Goal: Task Accomplishment & Management: Manage account settings

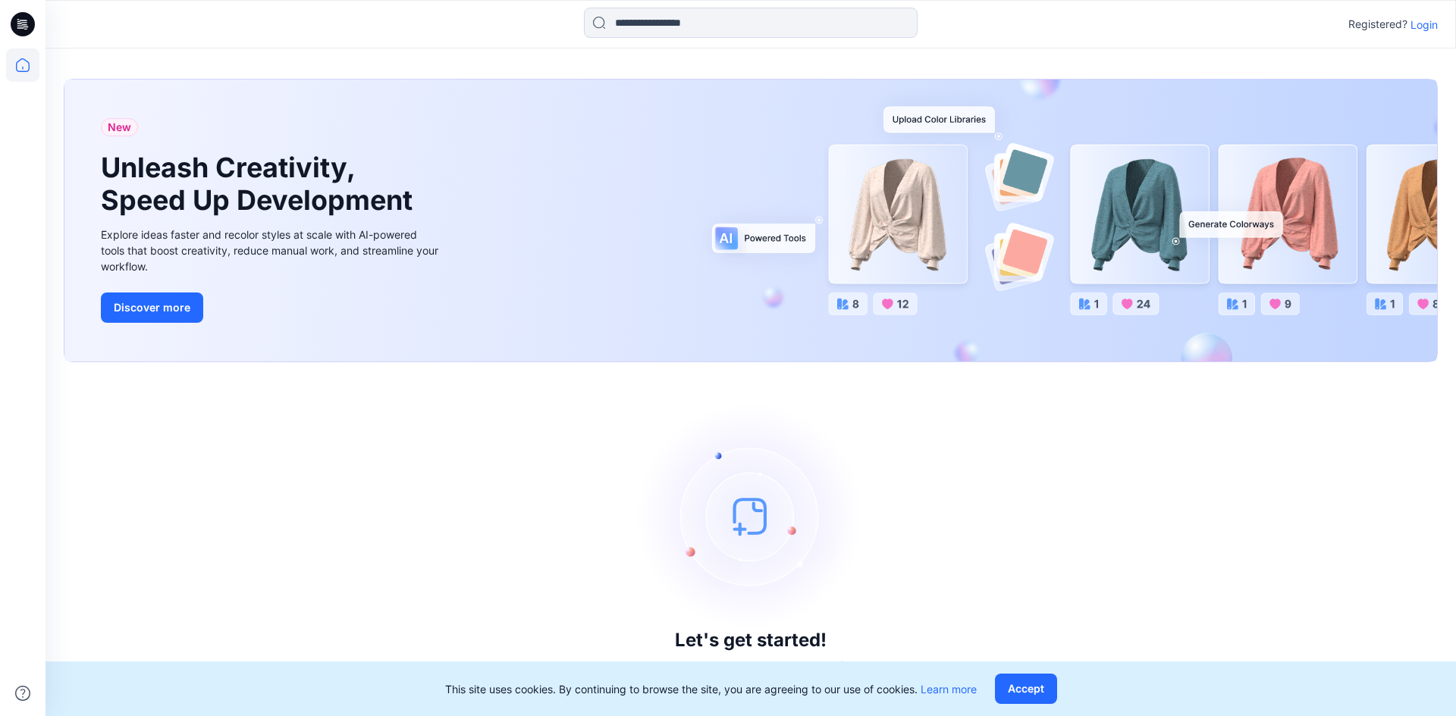
click at [1423, 24] on p "Login" at bounding box center [1423, 25] width 27 height 16
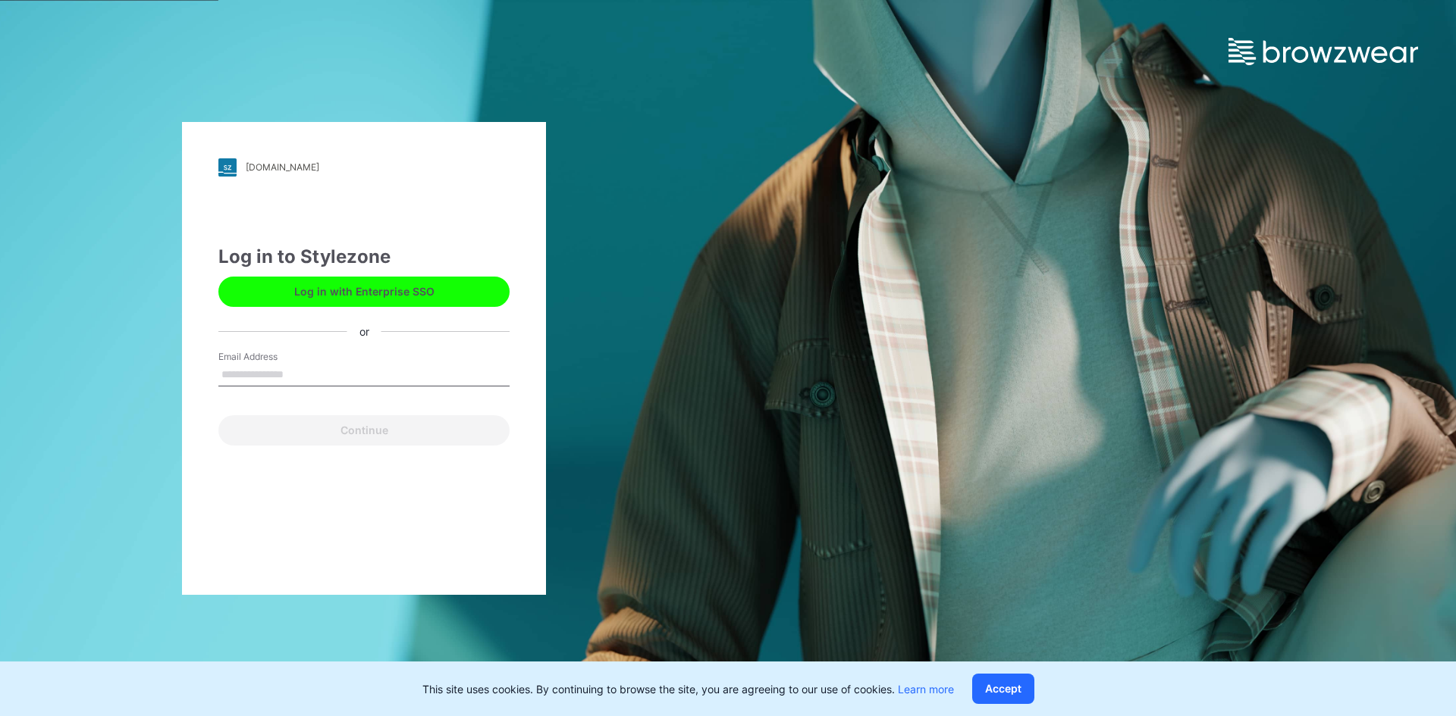
click at [303, 373] on input "Email Address" at bounding box center [363, 375] width 291 height 23
type input "**********"
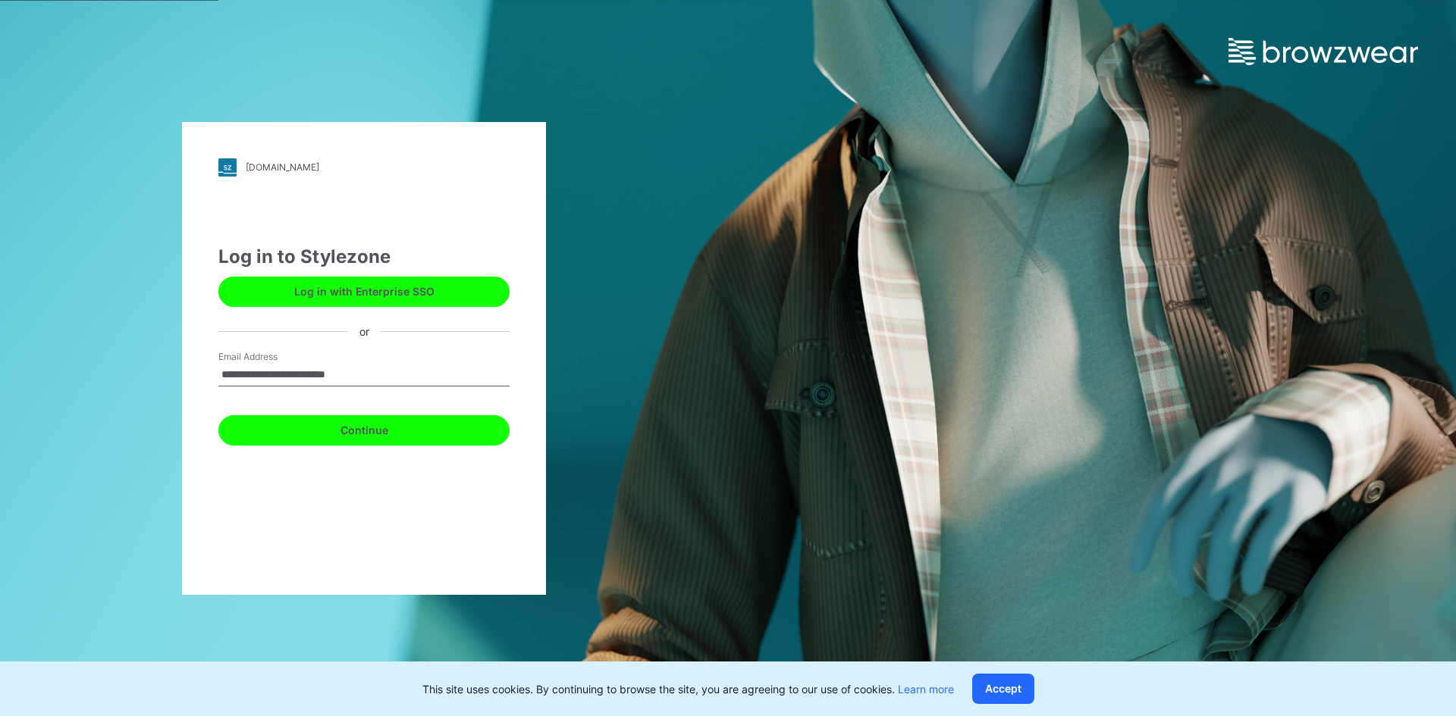
click at [370, 439] on button "Continue" at bounding box center [363, 430] width 291 height 30
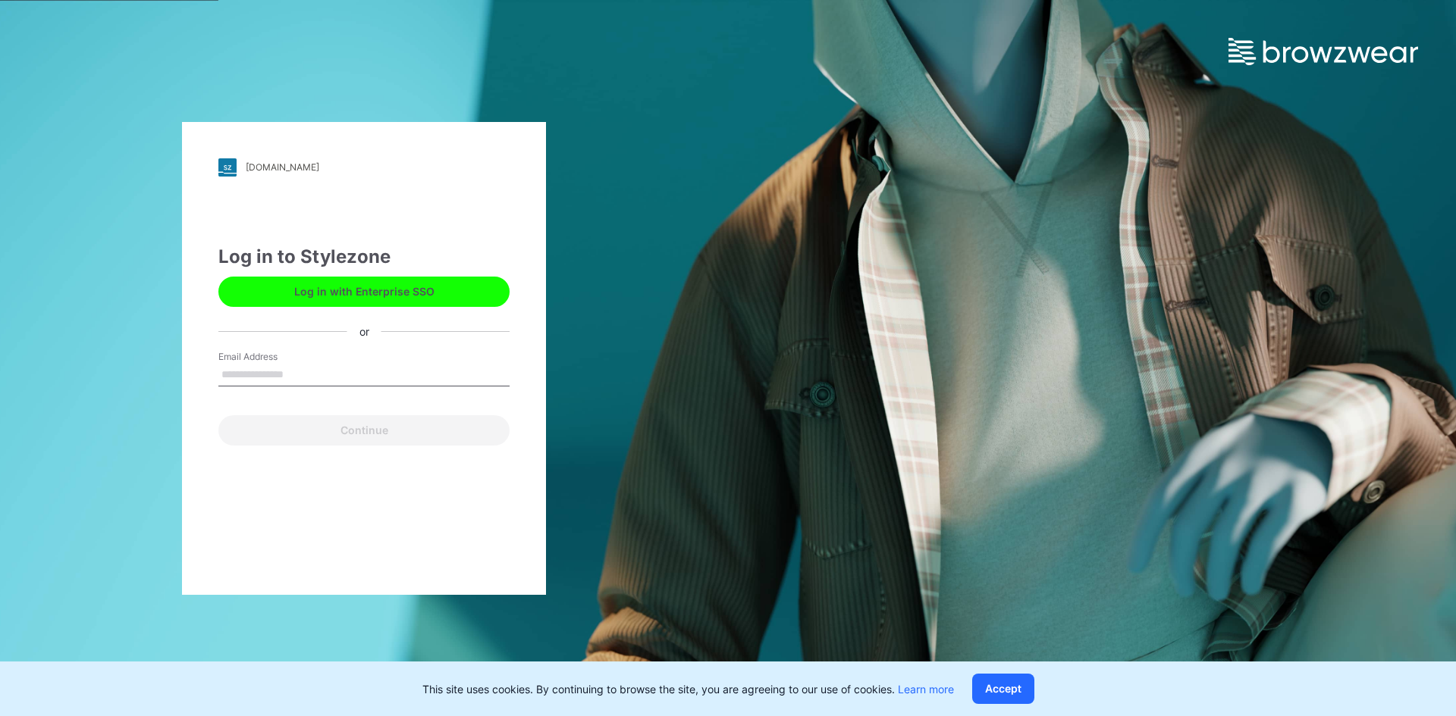
click at [331, 291] on button "Log in with Enterprise SSO" at bounding box center [363, 292] width 291 height 30
click at [264, 370] on input "Email Address" at bounding box center [363, 375] width 291 height 23
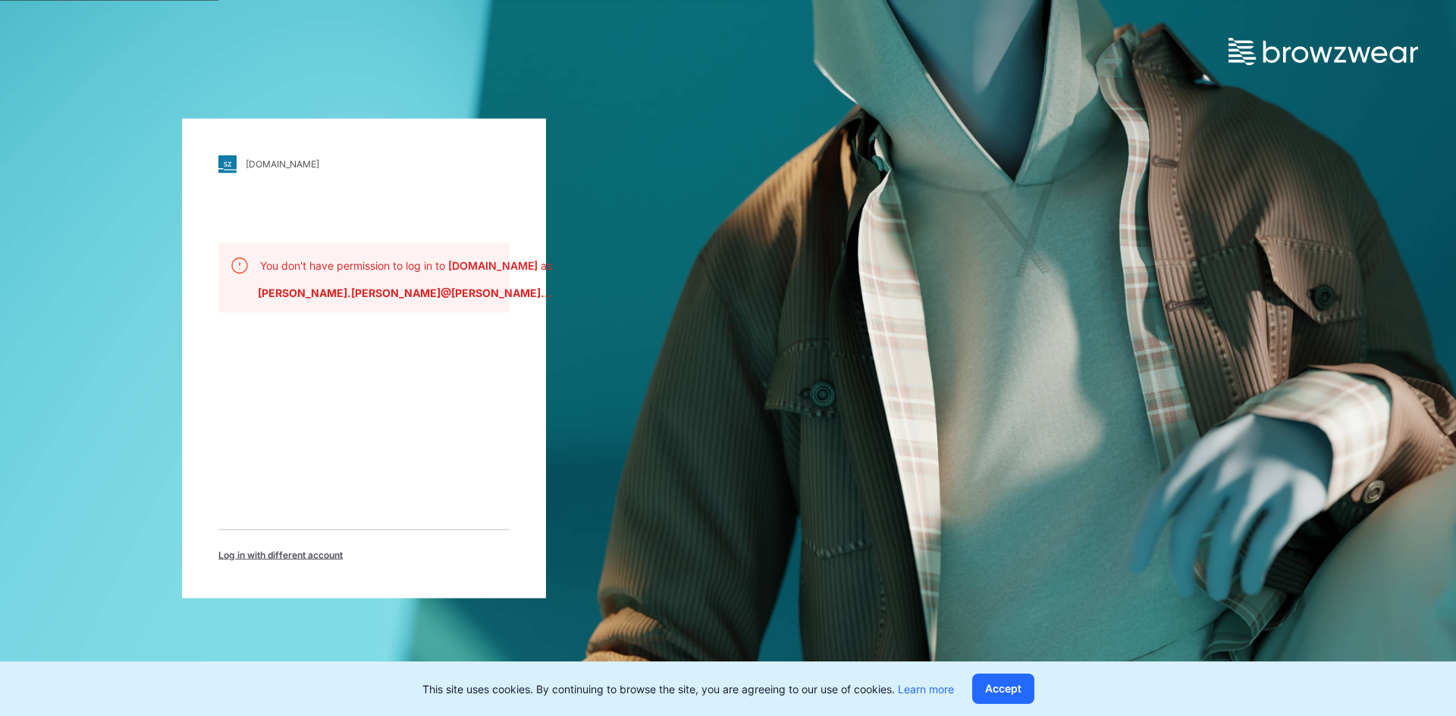
drag, startPoint x: 328, startPoint y: 284, endPoint x: 424, endPoint y: 358, distance: 121.0
click at [424, 358] on div "[DOMAIN_NAME] Loading... You don't have permission to log in to [DOMAIN_NAME] a…" at bounding box center [364, 358] width 364 height 480
click at [423, 353] on div "[DOMAIN_NAME] Loading... You don't have permission to log in to [DOMAIN_NAME] a…" at bounding box center [364, 358] width 364 height 480
drag, startPoint x: 365, startPoint y: 295, endPoint x: 437, endPoint y: 304, distance: 73.3
click at [437, 304] on div "You don't have permission to log in to [DOMAIN_NAME] as [PERSON_NAME].[PERSON_N…" at bounding box center [363, 278] width 291 height 70
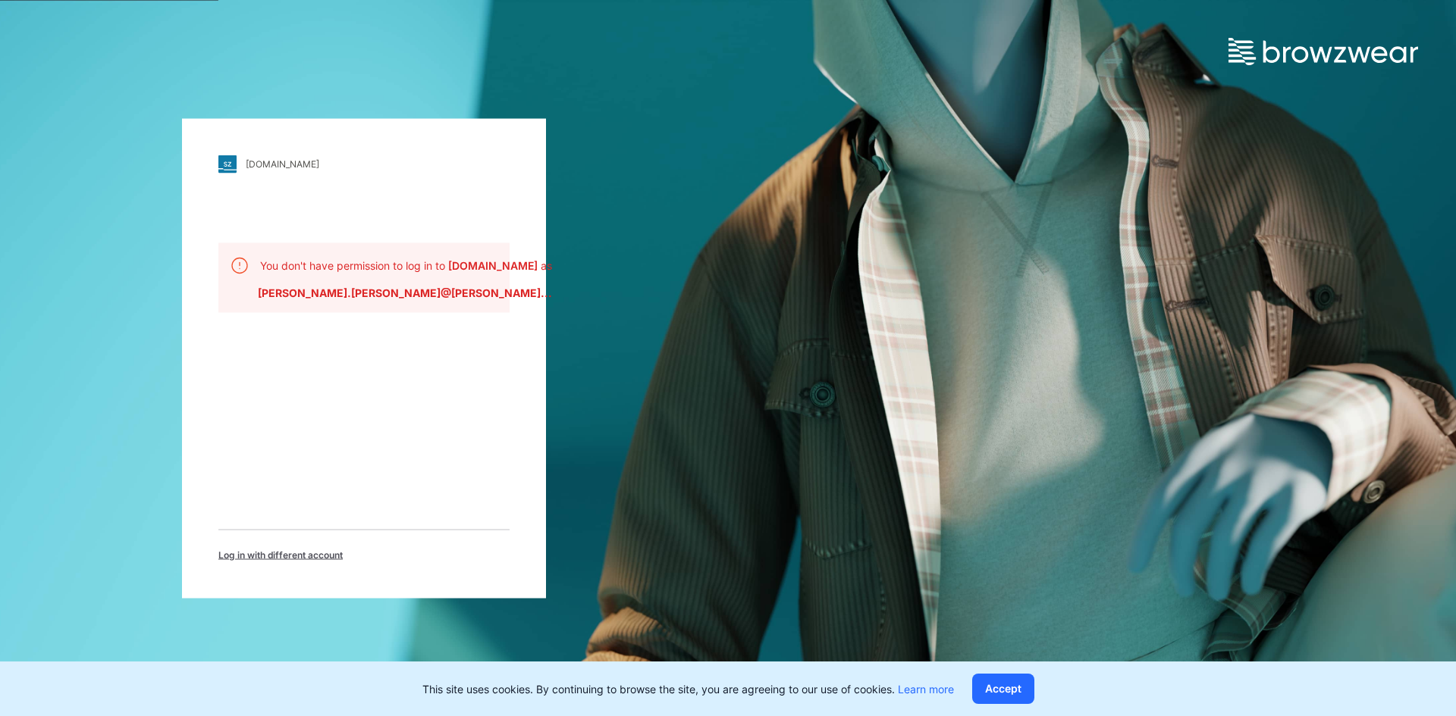
click at [396, 273] on p "You don't have permission to log in to [DOMAIN_NAME] as" at bounding box center [406, 265] width 292 height 16
click at [1007, 684] on button "Accept" at bounding box center [1003, 689] width 62 height 30
